Goal: Task Accomplishment & Management: Use online tool/utility

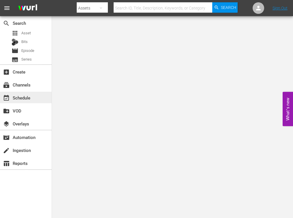
click at [35, 95] on div "event_available Schedule" at bounding box center [26, 98] width 52 height 12
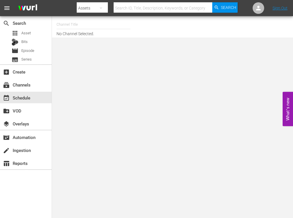
click at [88, 26] on input "text" at bounding box center [94, 25] width 74 height 14
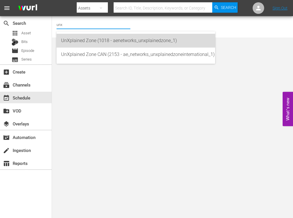
click at [93, 41] on div "UnXplained Zone (1018 - aenetworks_unxplainedzone_1)" at bounding box center [135, 41] width 149 height 14
type input "UnXplained Zone (1018 - aenetworks_unxplainedzone_1)"
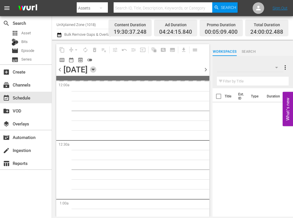
click at [96, 69] on icon "button" at bounding box center [93, 69] width 6 height 6
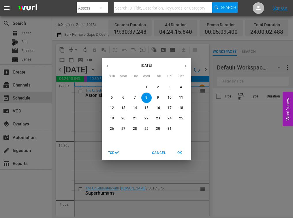
click at [159, 110] on p "16" at bounding box center [158, 108] width 4 height 5
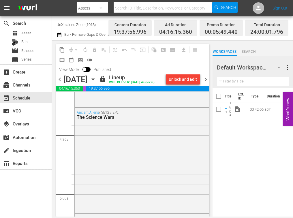
scroll to position [490, 0]
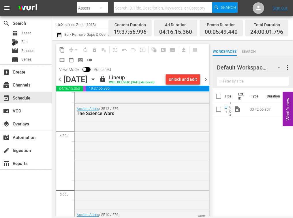
drag, startPoint x: 129, startPoint y: 69, endPoint x: 128, endPoint y: 65, distance: 4.6
click at [129, 69] on div "content_copy compress arrow_drop_down autorenew_outlined delete_forever_outline…" at bounding box center [132, 59] width 153 height 30
click at [89, 24] on input "UnXplained Zone (1018)" at bounding box center [94, 25] width 74 height 14
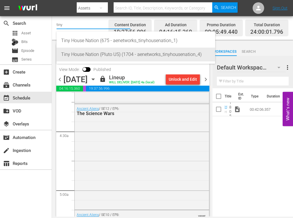
click at [89, 52] on div "Tiny House Nation (Pluto US) (1704 - aenetworks_tinyhousenation_4)" at bounding box center [135, 55] width 149 height 14
type input "Tiny House Nation (Pluto US) (1704 - aenetworks_tinyhousenation_4)"
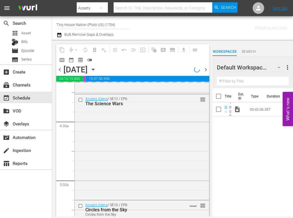
click at [94, 69] on icon "button" at bounding box center [93, 69] width 3 height 1
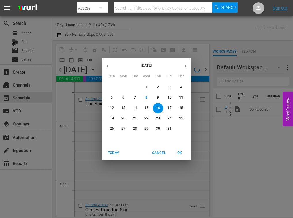
click at [120, 107] on span "13" at bounding box center [123, 108] width 10 height 5
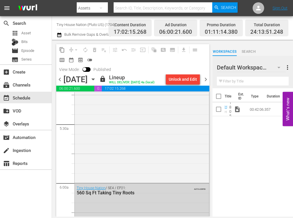
scroll to position [634, 0]
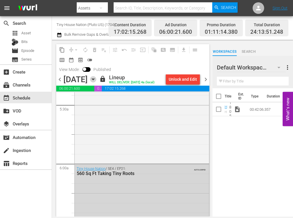
click at [94, 79] on icon "button" at bounding box center [93, 79] width 3 height 1
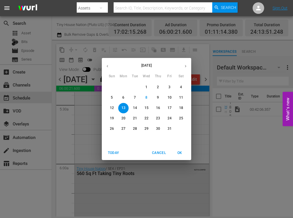
click at [135, 106] on p "14" at bounding box center [135, 108] width 4 height 5
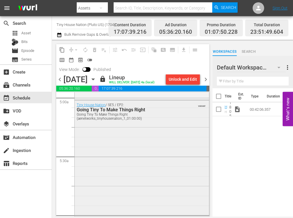
scroll to position [577, 0]
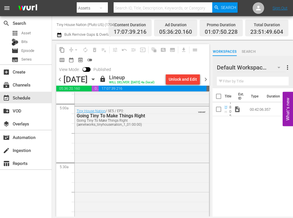
click at [96, 80] on icon "button" at bounding box center [93, 79] width 6 height 6
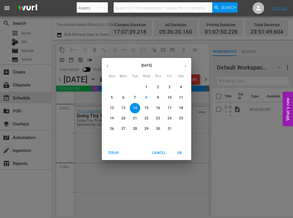
click at [148, 105] on button "15" at bounding box center [146, 108] width 10 height 10
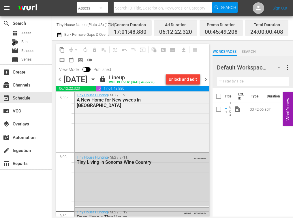
scroll to position [634, 0]
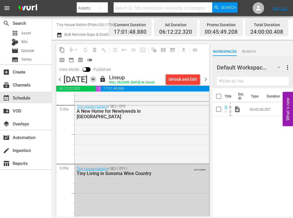
click at [94, 80] on icon "button" at bounding box center [93, 79] width 3 height 1
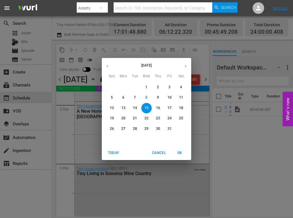
click at [157, 108] on p "16" at bounding box center [158, 108] width 4 height 5
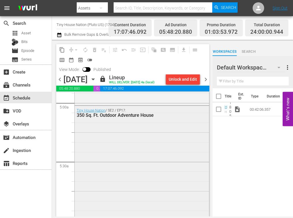
scroll to position [577, 0]
click at [96, 79] on icon "button" at bounding box center [93, 79] width 6 height 6
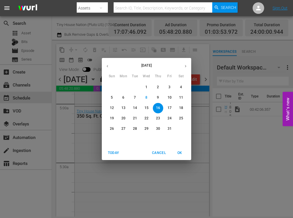
click at [170, 109] on p "17" at bounding box center [170, 108] width 4 height 5
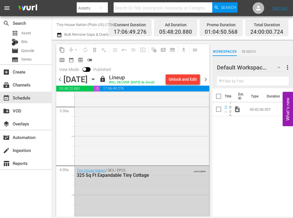
scroll to position [634, 0]
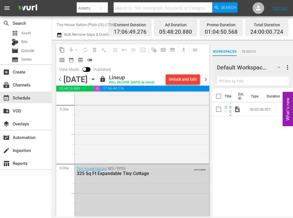
click at [96, 80] on icon "button" at bounding box center [93, 79] width 6 height 6
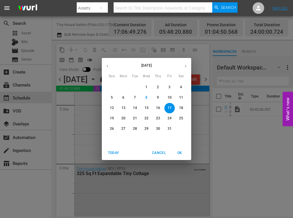
click at [180, 108] on p "18" at bounding box center [181, 108] width 4 height 5
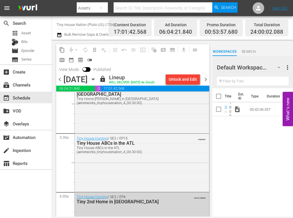
scroll to position [634, 0]
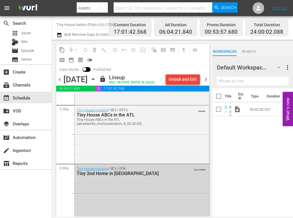
click at [96, 80] on icon "button" at bounding box center [93, 79] width 6 height 6
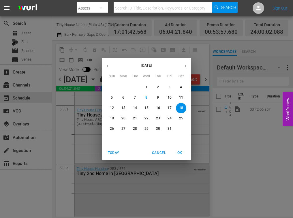
click at [109, 116] on span "19" at bounding box center [112, 118] width 10 height 5
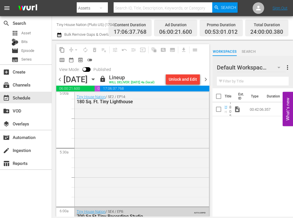
scroll to position [606, 0]
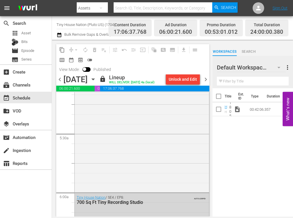
click at [93, 23] on input "Tiny House Nation (Pluto US) (1704)" at bounding box center [94, 25] width 74 height 14
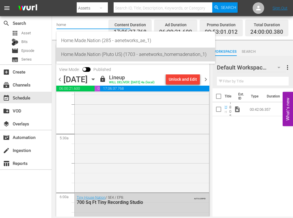
click at [99, 51] on div "Home.Made.Nation (Pluto US) (1703 - aenetworks_homemadenation_1)" at bounding box center [135, 55] width 149 height 14
type input "Home.Made.Nation (Pluto US) (1703 - aenetworks_homemadenation_1)"
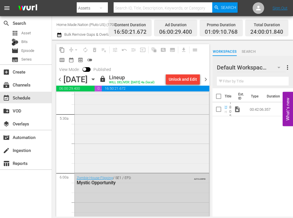
scroll to position [481, 0]
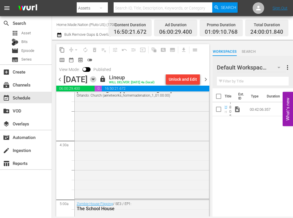
click at [94, 79] on icon "button" at bounding box center [93, 79] width 3 height 1
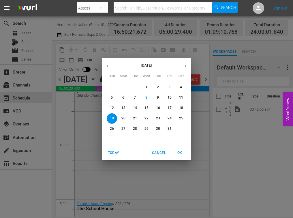
click at [123, 108] on p "13" at bounding box center [123, 108] width 4 height 5
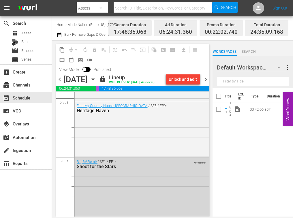
scroll to position [634, 0]
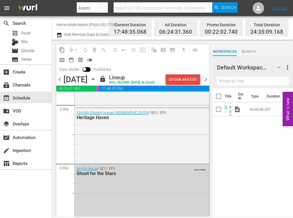
click at [96, 79] on icon "button" at bounding box center [93, 79] width 6 height 6
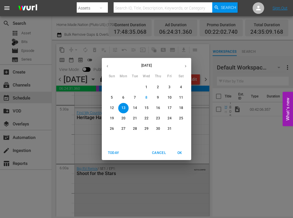
click at [131, 106] on span "14" at bounding box center [135, 108] width 10 height 5
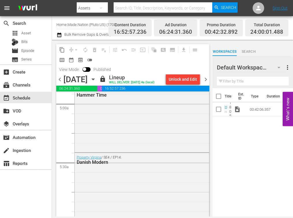
scroll to position [606, 0]
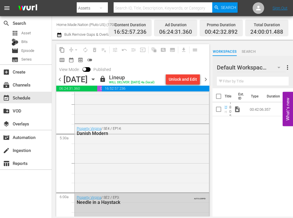
click at [98, 80] on div "[DATE] [DATE]" at bounding box center [80, 80] width 34 height 10
click at [96, 80] on icon "button" at bounding box center [93, 79] width 6 height 6
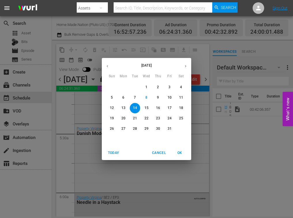
click at [147, 107] on p "15" at bounding box center [146, 108] width 4 height 5
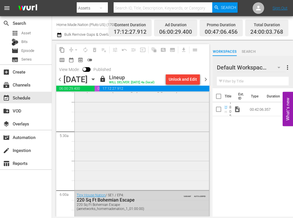
scroll to position [634, 0]
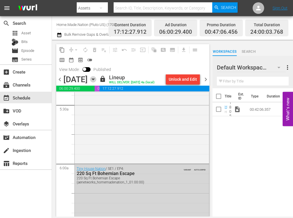
click at [96, 82] on icon "button" at bounding box center [93, 79] width 6 height 6
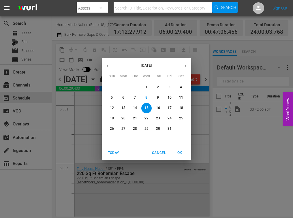
click at [156, 106] on p "16" at bounding box center [158, 108] width 4 height 5
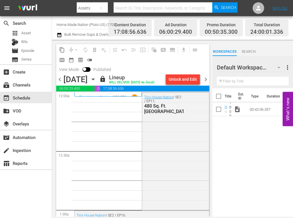
click at [96, 80] on icon "button" at bounding box center [93, 79] width 6 height 6
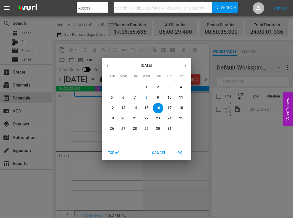
click at [169, 107] on p "17" at bounding box center [170, 108] width 4 height 5
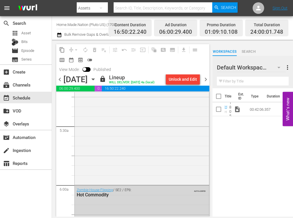
scroll to position [634, 0]
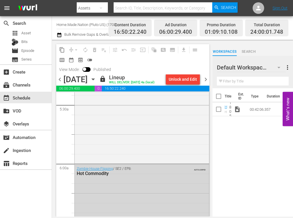
click at [96, 81] on icon "button" at bounding box center [93, 79] width 6 height 6
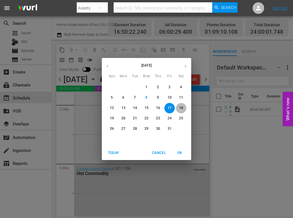
click at [181, 106] on p "18" at bounding box center [181, 108] width 4 height 5
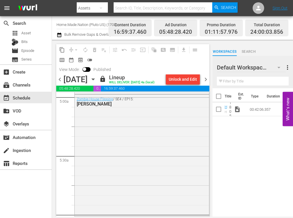
scroll to position [577, 0]
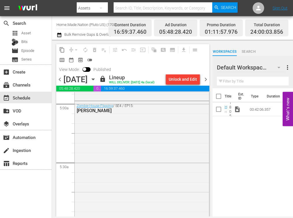
click at [96, 80] on icon "button" at bounding box center [93, 79] width 6 height 6
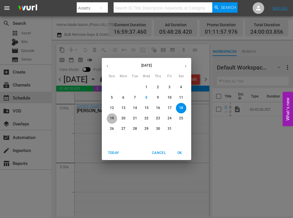
click at [111, 117] on p "19" at bounding box center [112, 118] width 4 height 5
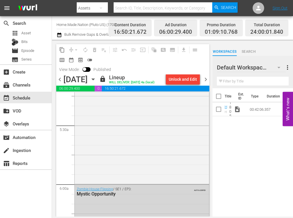
scroll to position [634, 0]
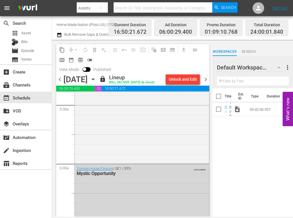
click at [91, 25] on input "Home.Made.Nation (Pluto US) (1703)" at bounding box center [94, 25] width 74 height 14
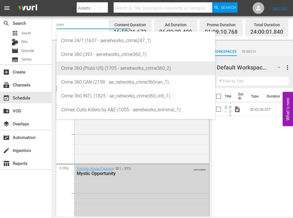
click at [85, 72] on div "Crime 360 (Pluto US) (1705 - aenetworks_crime360_2)" at bounding box center [135, 68] width 149 height 14
type input "Crime 360 (Pluto US) (1705 - aenetworks_crime360_2)"
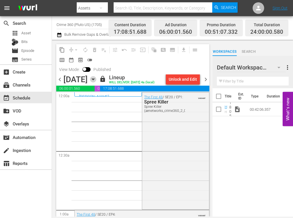
click at [96, 78] on icon "button" at bounding box center [93, 79] width 6 height 6
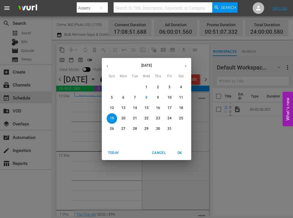
click at [127, 107] on span "13" at bounding box center [123, 108] width 10 height 5
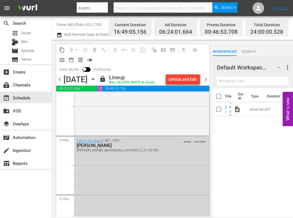
scroll to position [663, 0]
click at [96, 78] on icon "button" at bounding box center [93, 79] width 6 height 6
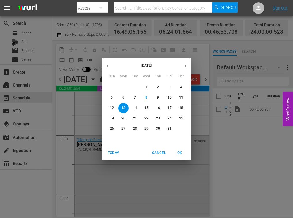
click at [138, 107] on span "14" at bounding box center [135, 108] width 10 height 5
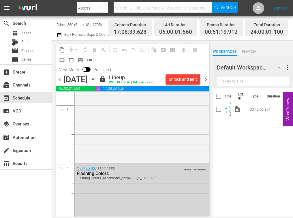
scroll to position [577, 0]
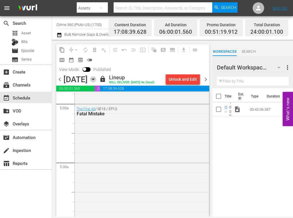
click at [96, 80] on icon "button" at bounding box center [93, 79] width 6 height 6
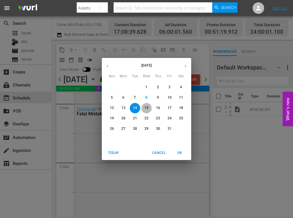
click at [146, 106] on p "15" at bounding box center [146, 108] width 4 height 5
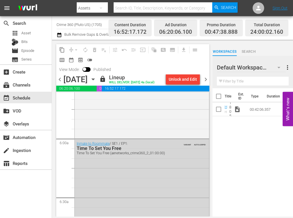
scroll to position [663, 0]
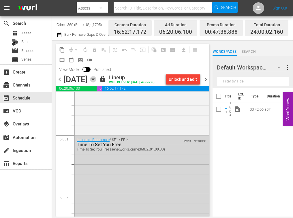
click at [96, 82] on icon "button" at bounding box center [93, 79] width 6 height 6
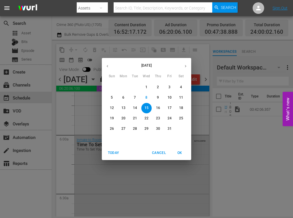
click at [159, 109] on p "16" at bounding box center [158, 108] width 4 height 5
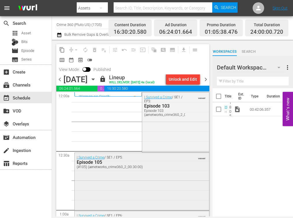
click at [158, 172] on div "I Survived a Crime / SE1 / EP5: Episode 105 (#105) (aenetworks_crime360_2_00:30…" at bounding box center [142, 181] width 134 height 57
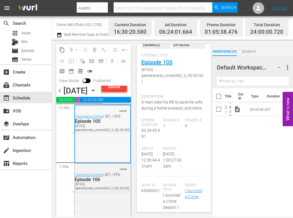
scroll to position [87, 0]
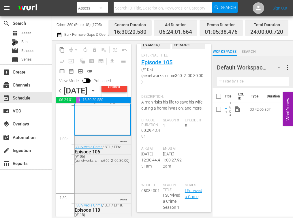
click at [114, 190] on div "VARIANT I Survived a Crime / SE1 / EP6: Episode 106 (#106) (aenetworks_crime360…" at bounding box center [103, 164] width 56 height 57
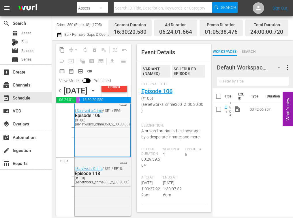
scroll to position [173, 0]
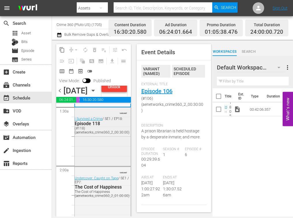
click at [112, 166] on div "VARIANT I Survived a Crime / SE1 / EP18: Episode 118 (#118) (aenetworks_crime36…" at bounding box center [103, 137] width 56 height 58
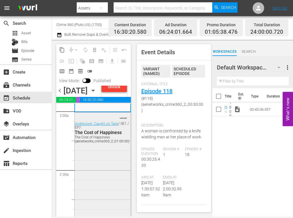
scroll to position [231, 0]
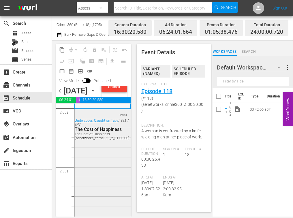
click at [103, 173] on div "VARIANT Undercover: Caught on Tape / SE1 / EP7: The Cost of Happiness The Cost …" at bounding box center [103, 167] width 56 height 116
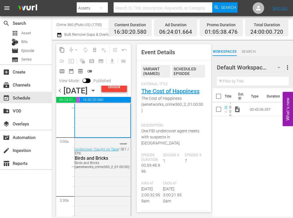
scroll to position [346, 0]
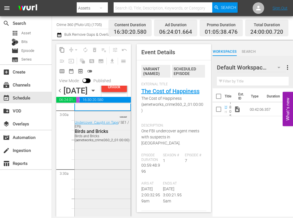
click at [106, 173] on div "VARIANT Undercover: Caught on Tape / SE1 / EP8: Birds and Bricks Birds and Bric…" at bounding box center [103, 168] width 56 height 115
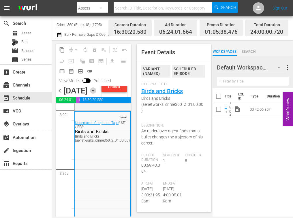
click at [94, 91] on icon "button" at bounding box center [93, 90] width 3 height 1
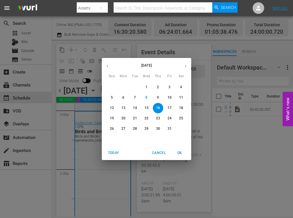
click at [168, 106] on p "17" at bounding box center [170, 108] width 4 height 5
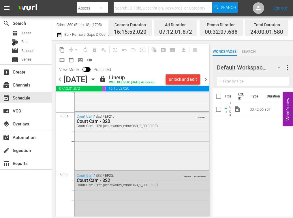
scroll to position [634, 0]
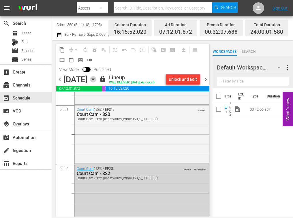
click at [96, 80] on icon "button" at bounding box center [93, 79] width 6 height 6
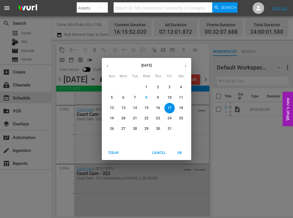
click at [182, 107] on p "18" at bounding box center [181, 108] width 4 height 5
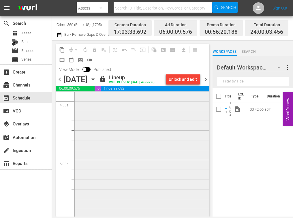
scroll to position [461, 0]
click at [119, 153] on div "[PERSON_NAME] Investigates The First 48 / SE1 / EP5: The Spreckels Mansion Myst…" at bounding box center [142, 222] width 134 height 228
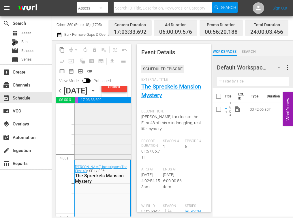
scroll to position [404, 0]
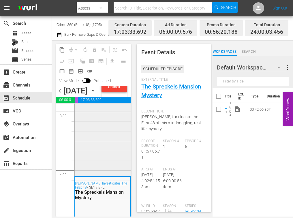
click at [100, 153] on div "[PERSON_NAME] Investigates The First 48 / SE1 / EP7: Billionaire Boys Club" at bounding box center [103, 51] width 56 height 245
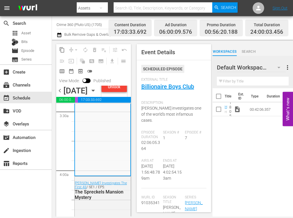
click at [96, 94] on icon "button" at bounding box center [93, 90] width 6 height 6
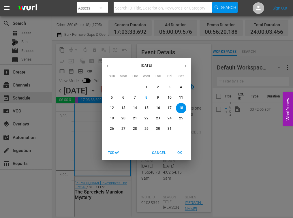
click at [112, 116] on p "19" at bounding box center [112, 118] width 4 height 5
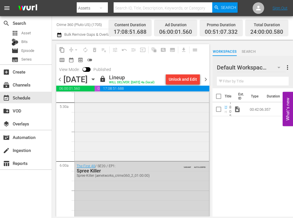
scroll to position [663, 0]
